Goal: Task Accomplishment & Management: Use online tool/utility

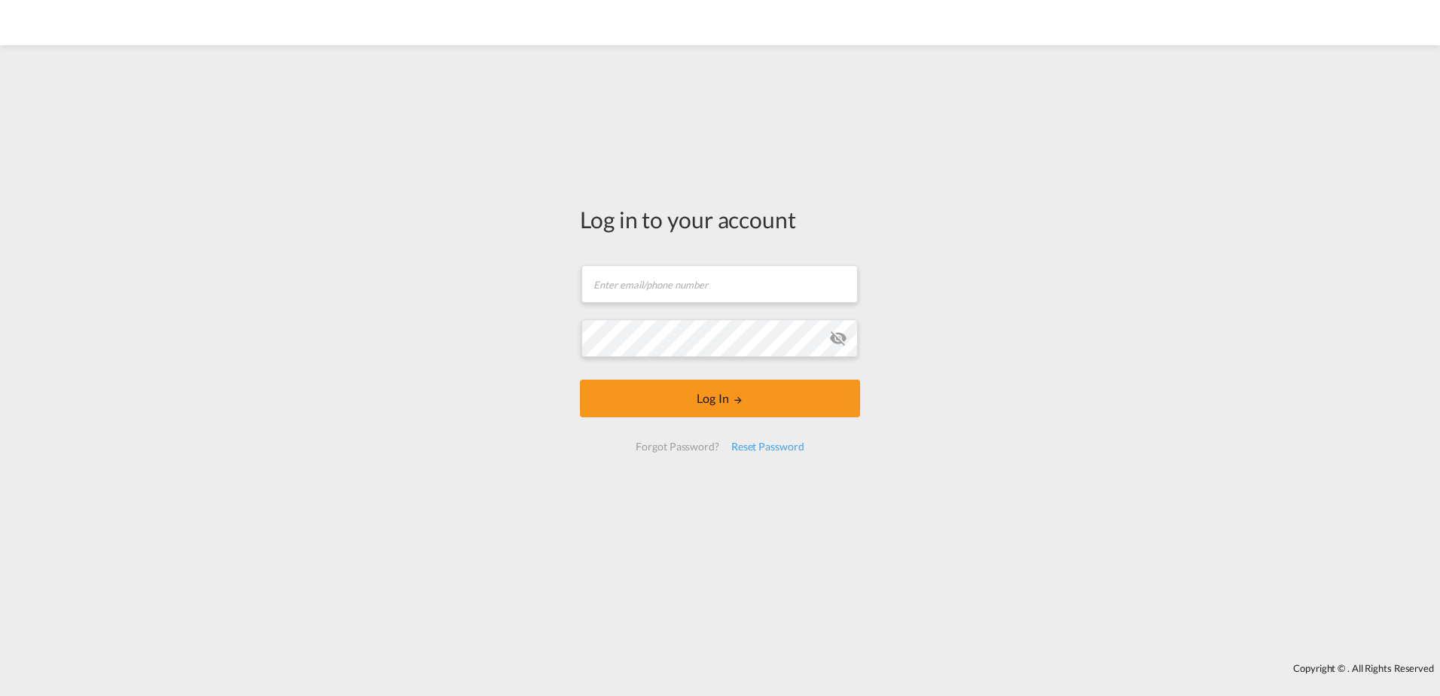
click at [671, 304] on md-input-container "Email field is required" at bounding box center [720, 284] width 280 height 41
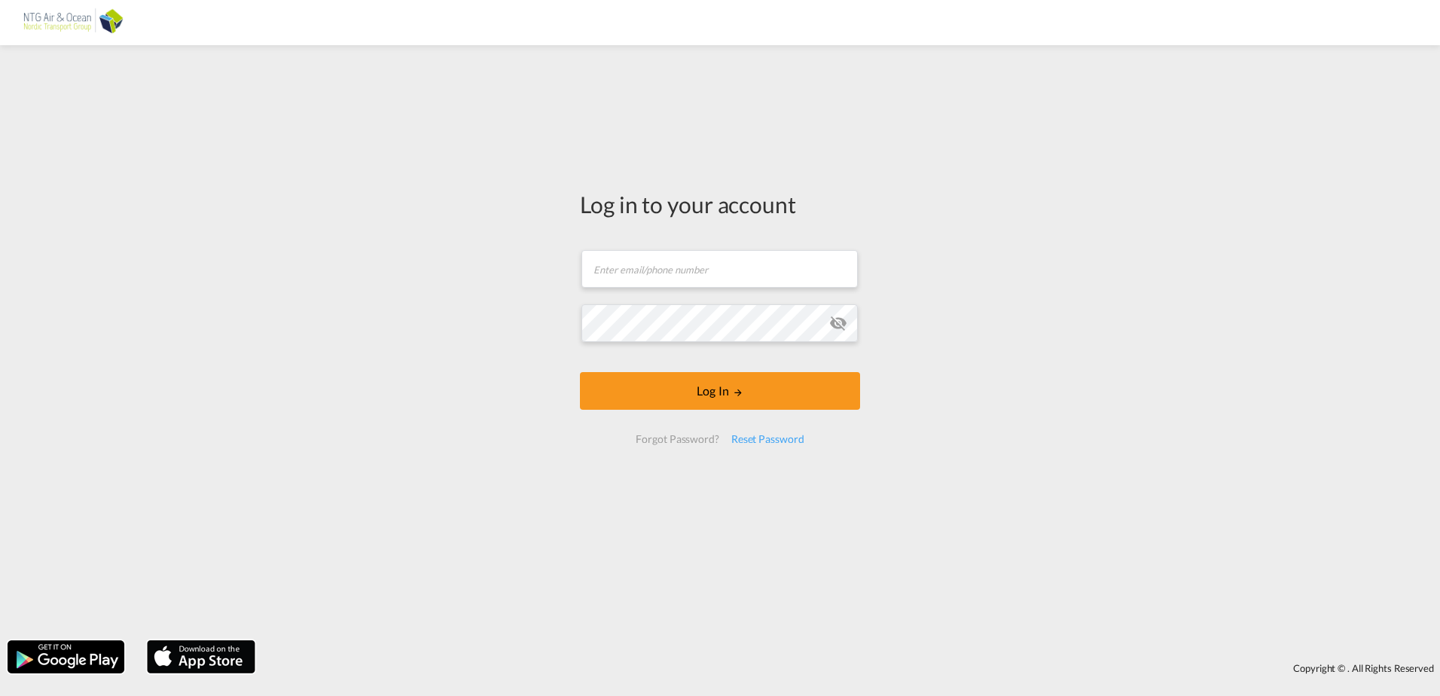
click at [671, 304] on form "Email field is required Password field is required Log In Forgot Password? Rese…" at bounding box center [720, 347] width 280 height 224
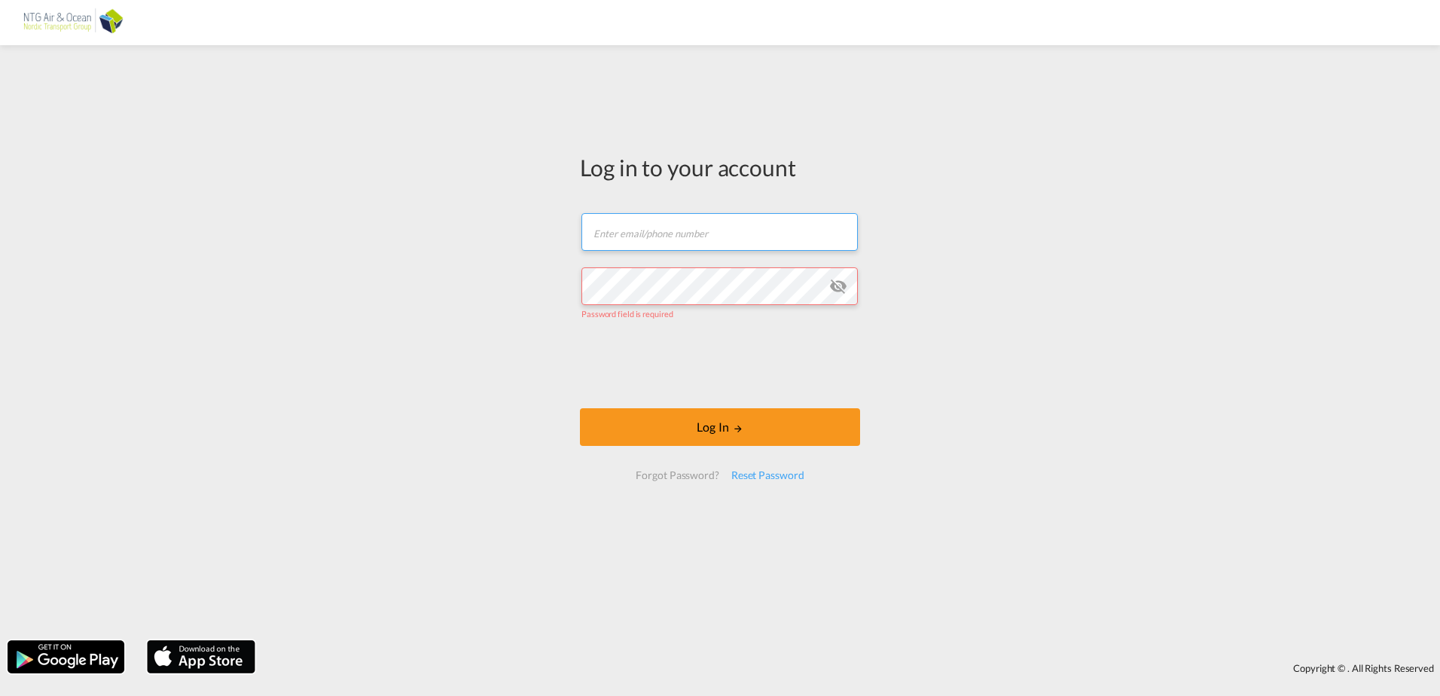
click at [658, 248] on input "text" at bounding box center [719, 232] width 276 height 38
click at [580, 408] on button "Log In" at bounding box center [720, 427] width 280 height 38
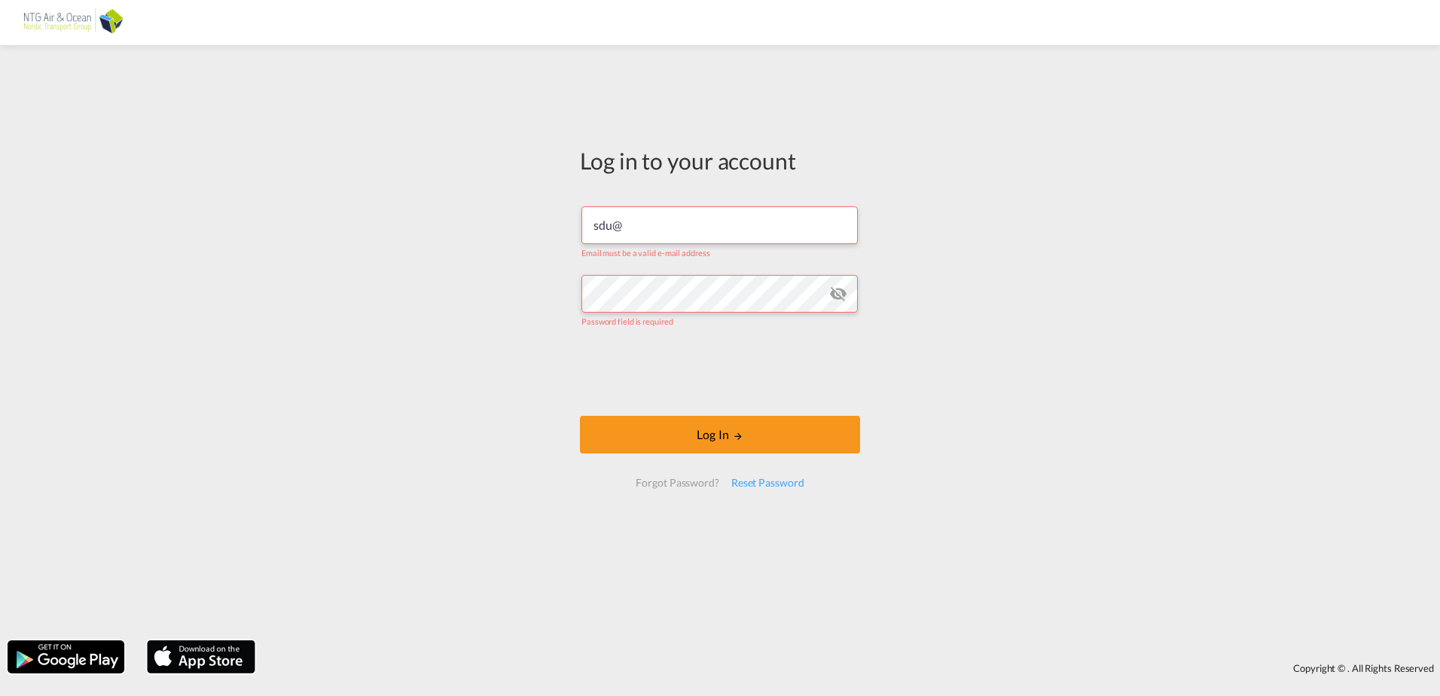
type input "[EMAIL_ADDRESS][DOMAIN_NAME]"
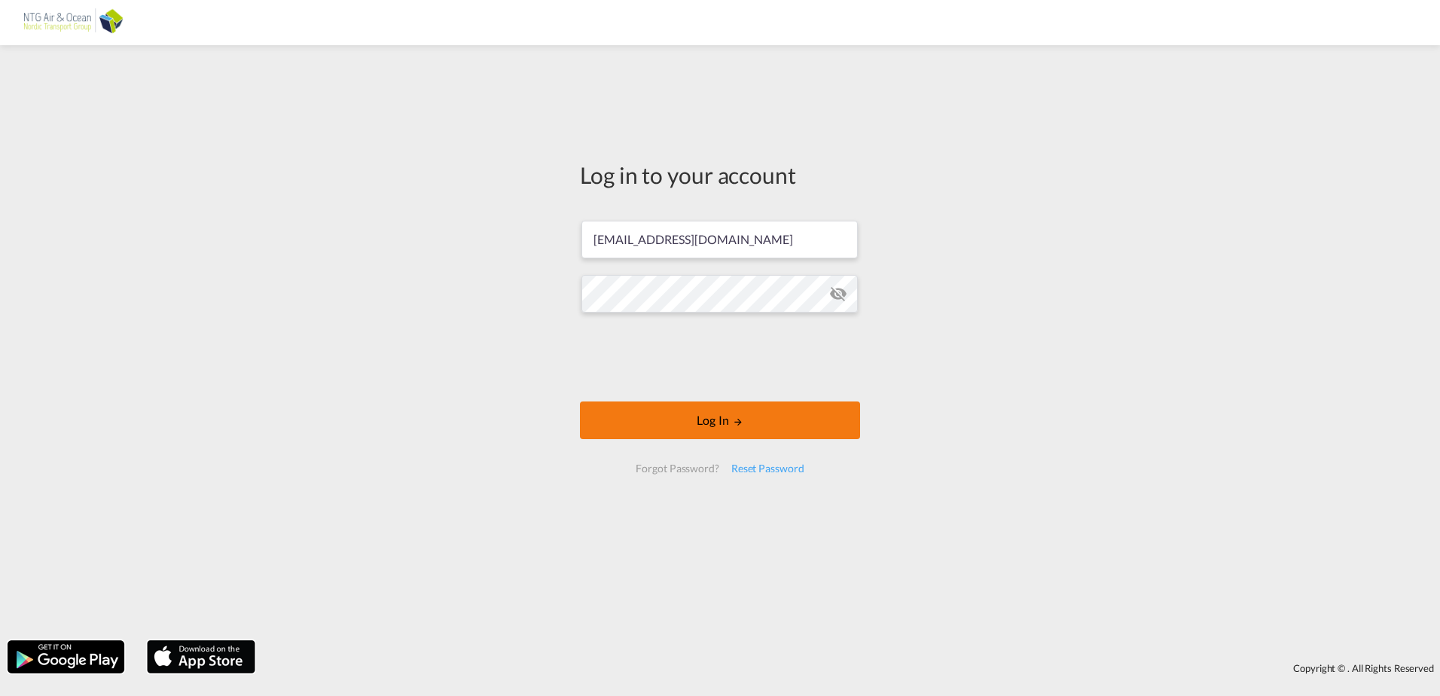
click at [652, 425] on button "Log In" at bounding box center [720, 420] width 280 height 38
